Goal: Task Accomplishment & Management: Complete application form

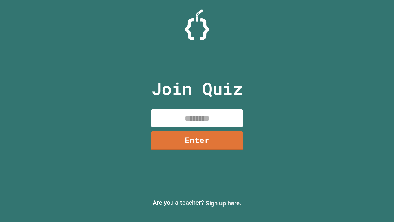
click at [224, 203] on link "Sign up here." at bounding box center [224, 202] width 36 height 7
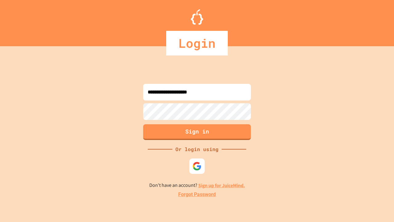
type input "**********"
